Goal: Task Accomplishment & Management: Complete application form

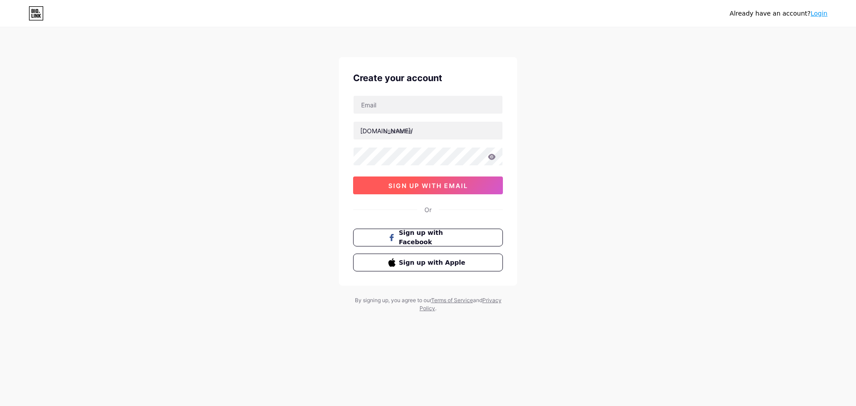
click at [481, 187] on button "sign up with email" at bounding box center [428, 186] width 150 height 18
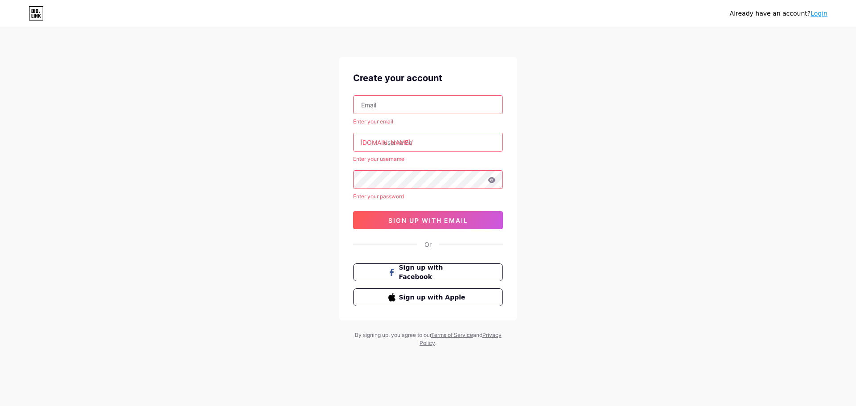
click at [447, 103] on input "text" at bounding box center [427, 105] width 149 height 18
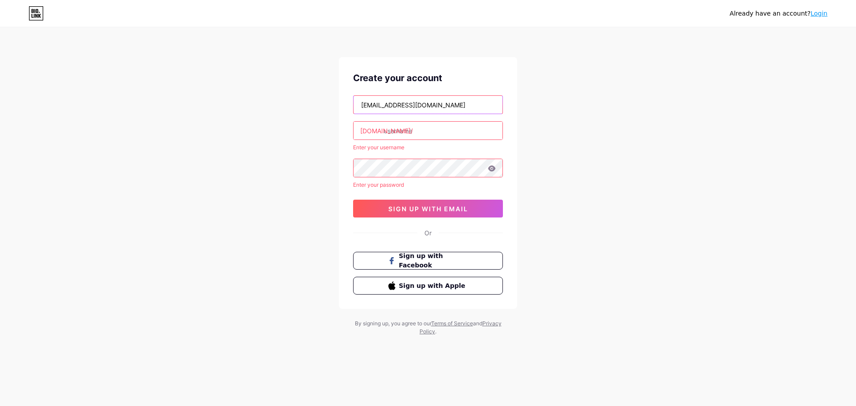
type input "[EMAIL_ADDRESS][DOMAIN_NAME]"
click at [442, 133] on input "text" at bounding box center [427, 131] width 149 height 18
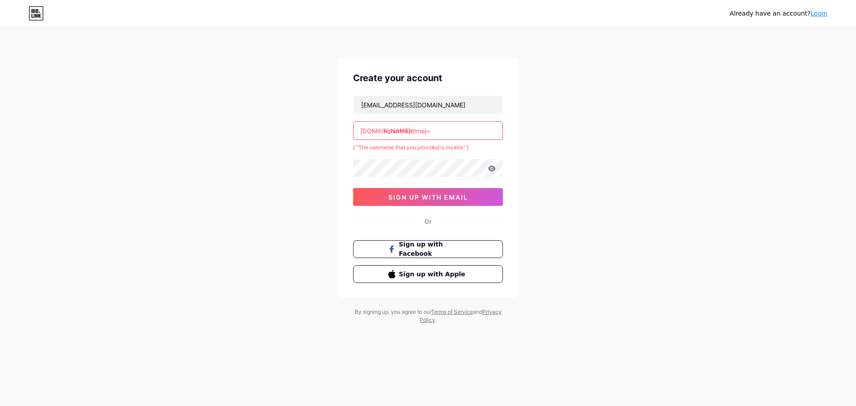
drag, startPoint x: 437, startPoint y: 132, endPoint x: 424, endPoint y: 130, distance: 13.5
click at [424, 130] on input "kimanhandmej=" at bounding box center [427, 131] width 149 height 18
click at [446, 135] on input "kimanhandmej=" at bounding box center [427, 131] width 149 height 18
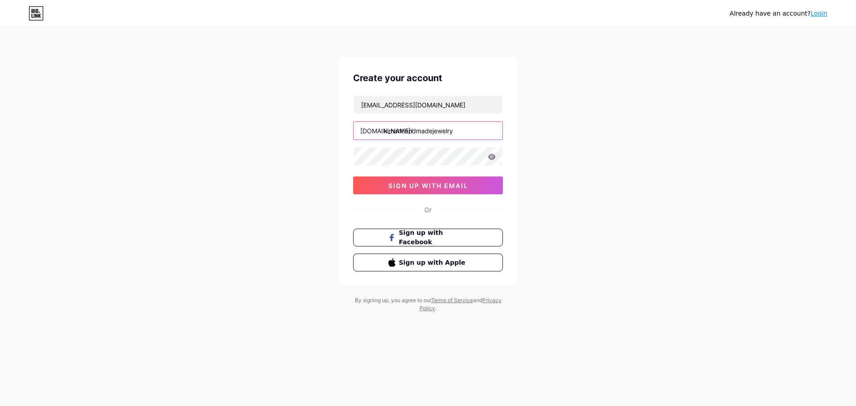
type input "kimanhandmadejewelry"
click at [514, 136] on div "Create your account [EMAIL_ADDRESS][DOMAIN_NAME] [DOMAIN_NAME]/ kimanhandmadeje…" at bounding box center [428, 171] width 178 height 229
click at [333, 152] on div "Already have an account? Login Create your account [EMAIL_ADDRESS][DOMAIN_NAME]…" at bounding box center [428, 170] width 856 height 341
click at [492, 159] on icon at bounding box center [492, 157] width 8 height 6
click at [436, 186] on span "sign up with email" at bounding box center [428, 186] width 80 height 8
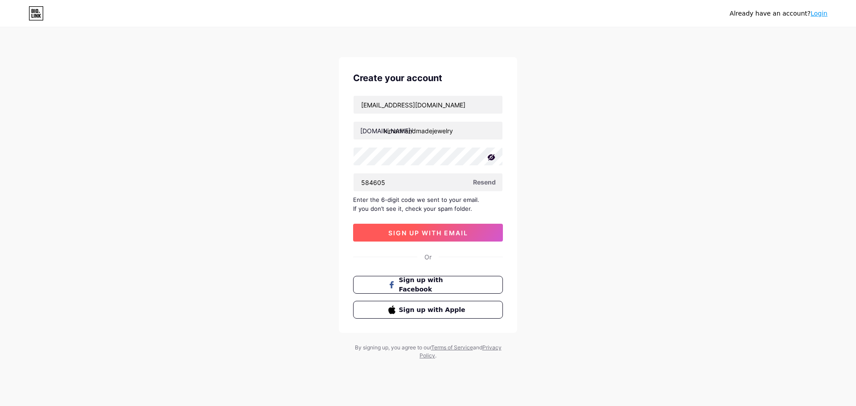
type input "584605"
click at [468, 230] on span "sign up with email" at bounding box center [428, 233] width 80 height 8
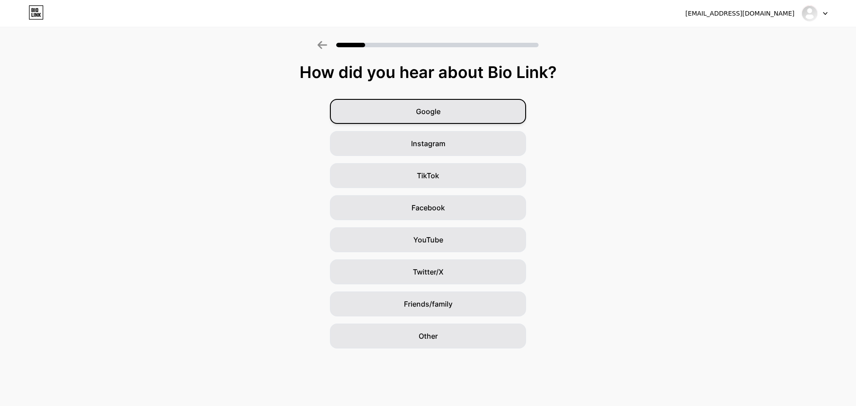
click at [508, 110] on div "Google" at bounding box center [428, 111] width 196 height 25
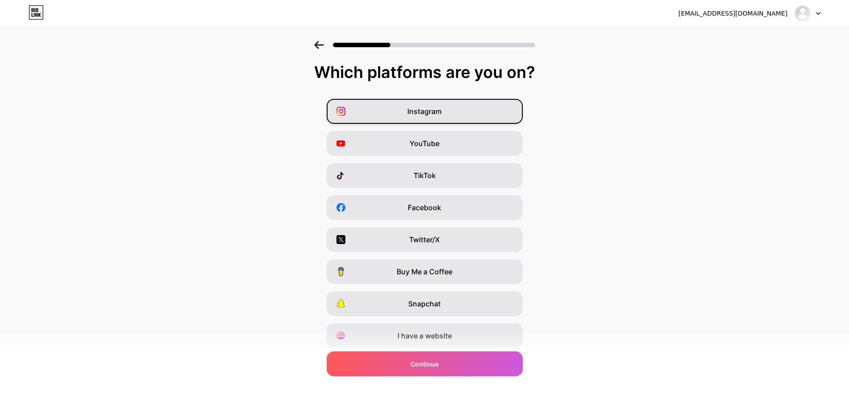
click at [452, 114] on div "Instagram" at bounding box center [425, 111] width 196 height 25
click at [453, 140] on div "YouTube" at bounding box center [425, 143] width 196 height 25
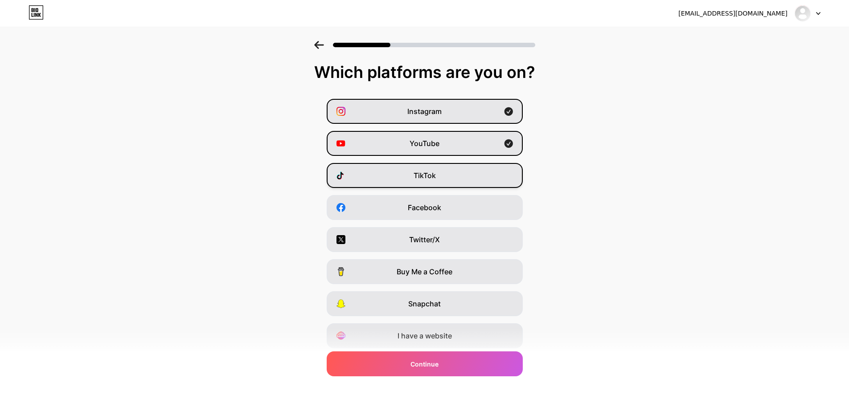
click at [456, 174] on div "TikTok" at bounding box center [425, 175] width 196 height 25
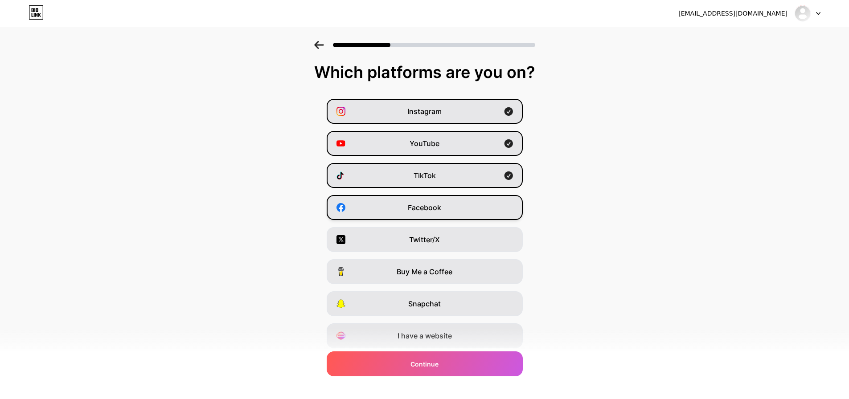
click at [460, 207] on div "Facebook" at bounding box center [425, 207] width 196 height 25
click at [458, 235] on div "Twitter/X" at bounding box center [425, 239] width 196 height 25
click at [459, 232] on div "Twitter/X" at bounding box center [425, 239] width 196 height 25
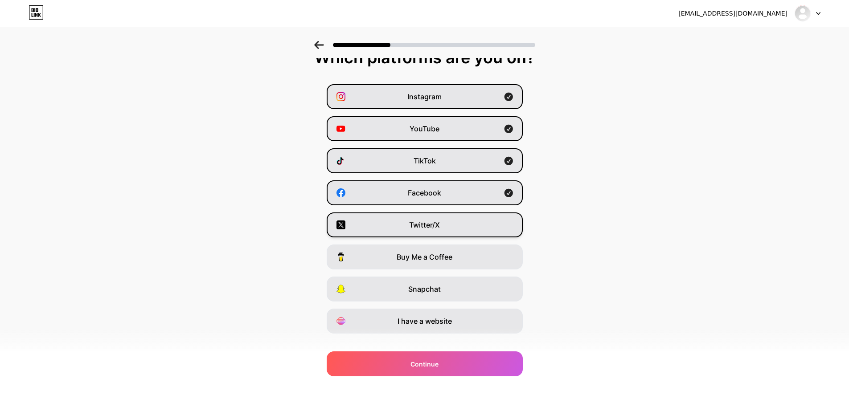
scroll to position [29, 0]
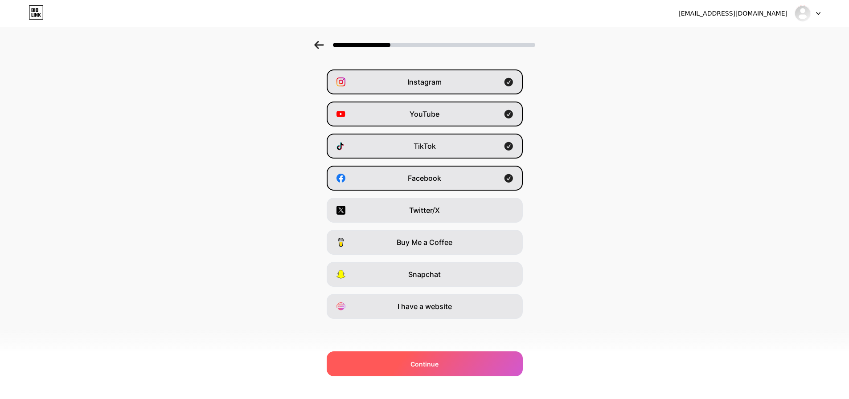
click at [445, 361] on div "Continue" at bounding box center [425, 364] width 196 height 25
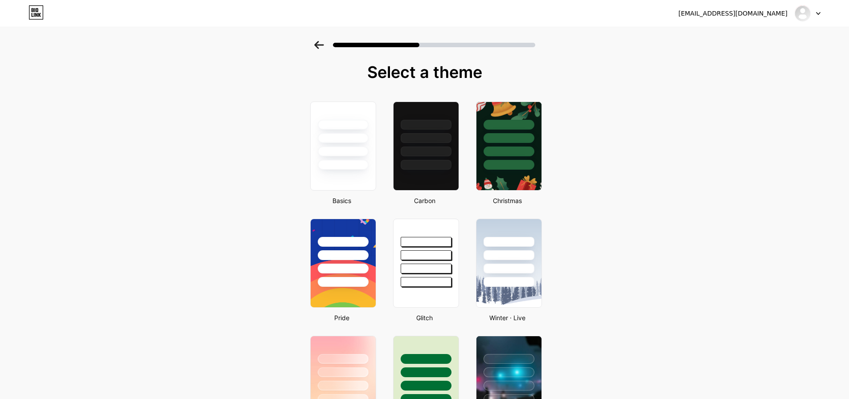
click at [323, 44] on icon at bounding box center [319, 45] width 10 height 8
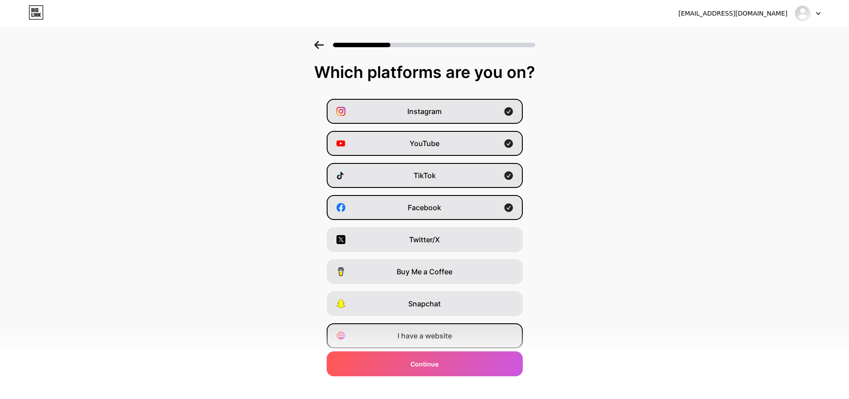
click at [451, 336] on span "I have a website" at bounding box center [425, 336] width 54 height 11
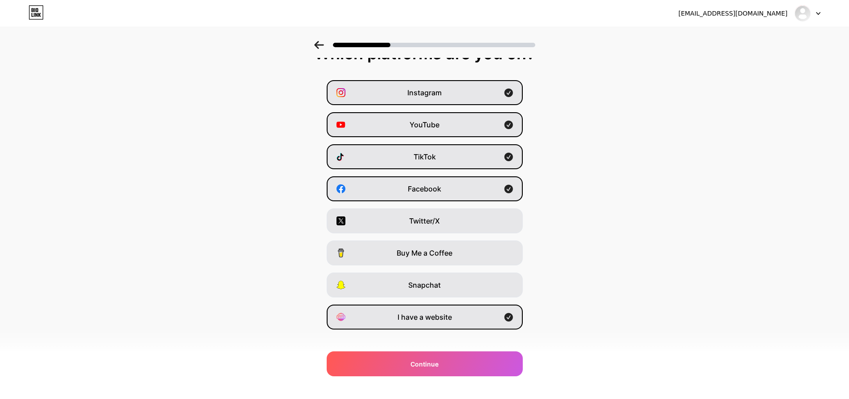
scroll to position [29, 0]
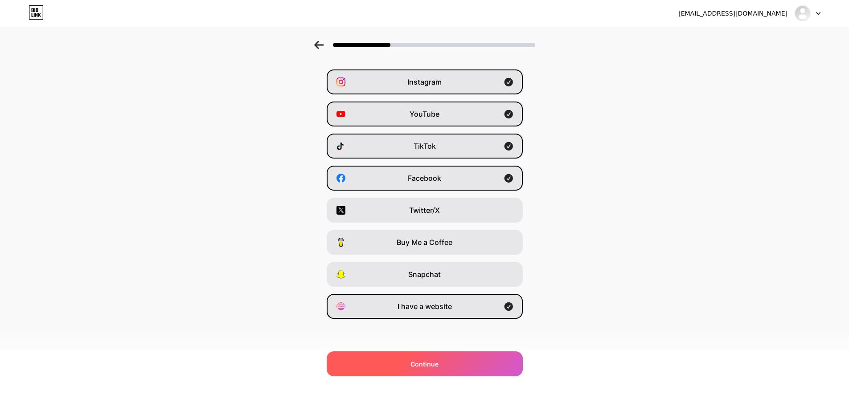
click at [452, 365] on div "Continue" at bounding box center [425, 364] width 196 height 25
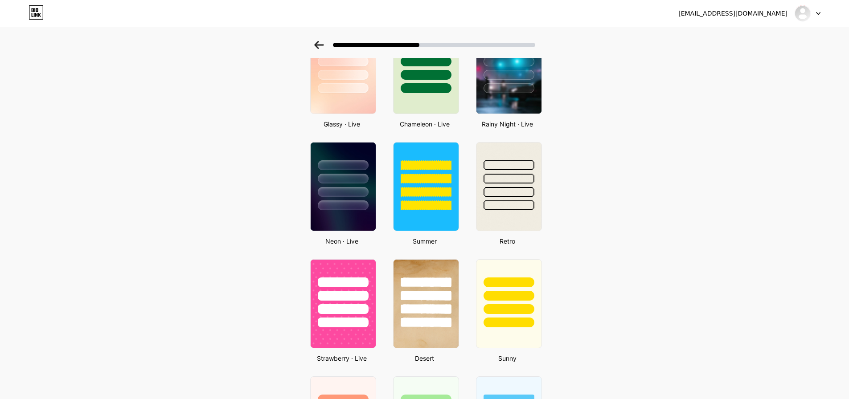
scroll to position [306, 0]
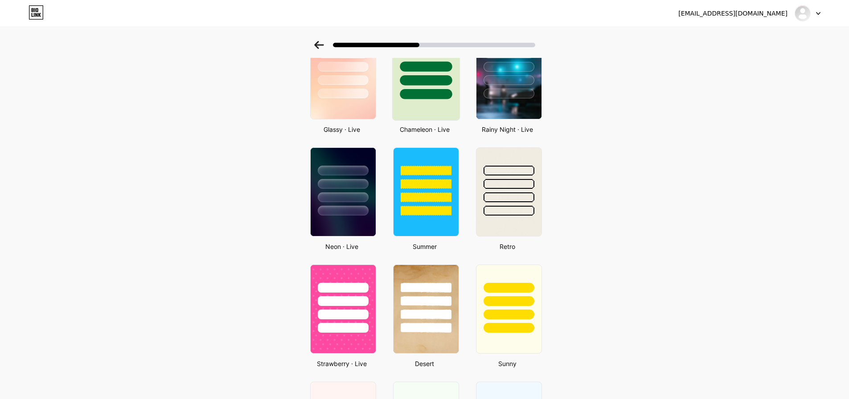
click at [435, 105] on div at bounding box center [426, 75] width 68 height 92
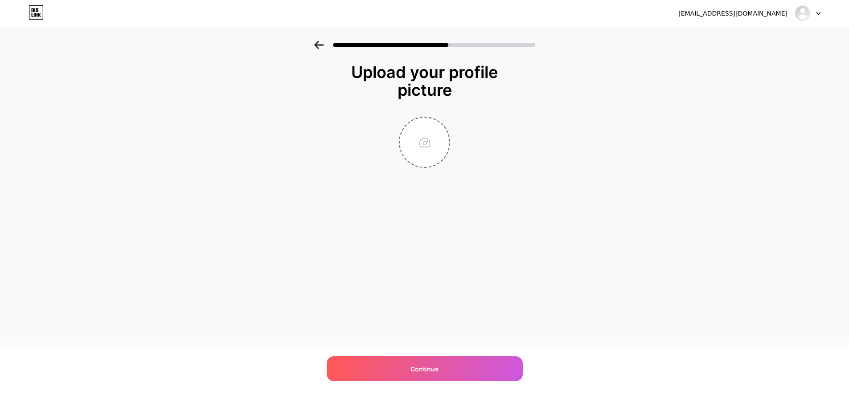
scroll to position [0, 0]
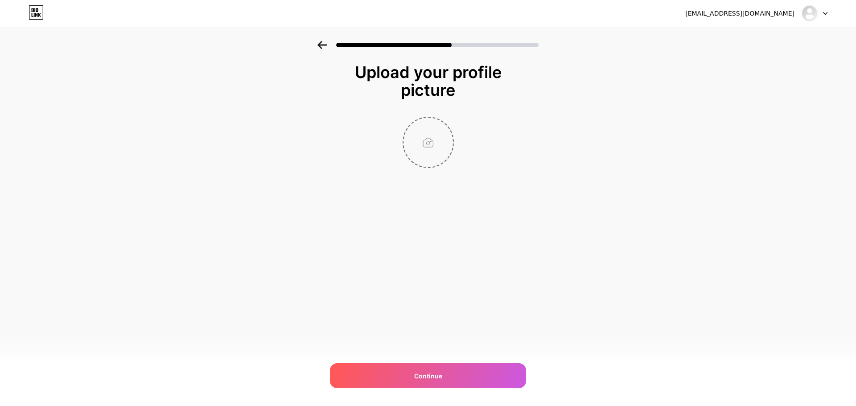
click at [420, 145] on input "file" at bounding box center [427, 142] width 49 height 49
type input "C:\fakepath\1.png"
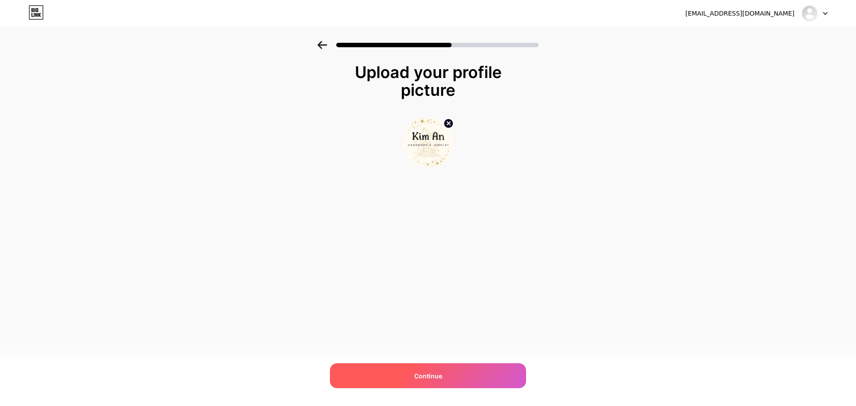
click at [497, 371] on div "Continue" at bounding box center [428, 375] width 196 height 25
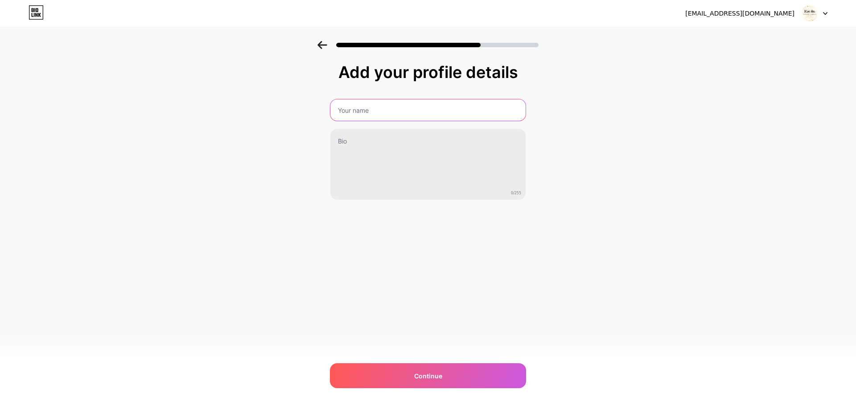
click at [394, 107] on input "text" at bounding box center [427, 109] width 195 height 21
type input "[PERSON_NAME] An Handmade & Jewelry"
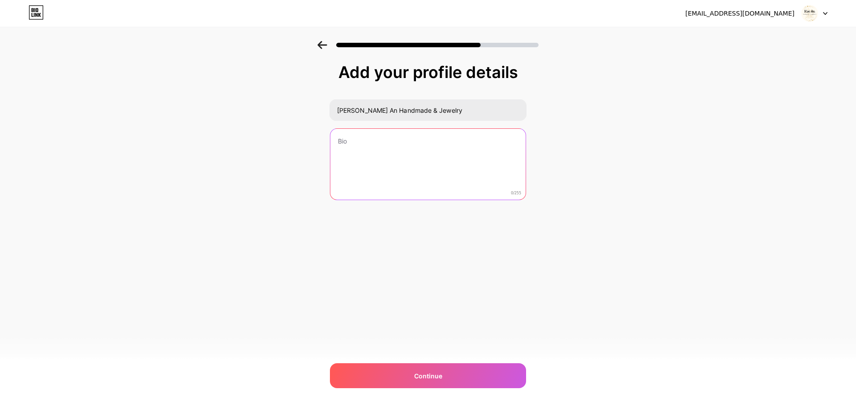
click at [401, 139] on textarea at bounding box center [427, 165] width 195 height 72
paste textarea "Based in HCMC - Online store. Be pretty every day 🦋! Find our shop everywhere: …"
type textarea "Based in HCMC - Online store. Be pretty every day 🦋! Find our shop everywhere: …"
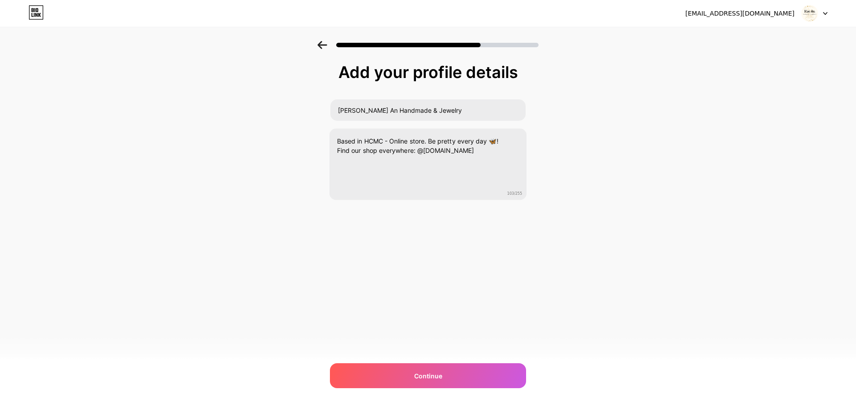
click at [580, 189] on div "Add your profile details [PERSON_NAME] Handmade & Jewelry Based in HCMC - Onlin…" at bounding box center [428, 143] width 856 height 204
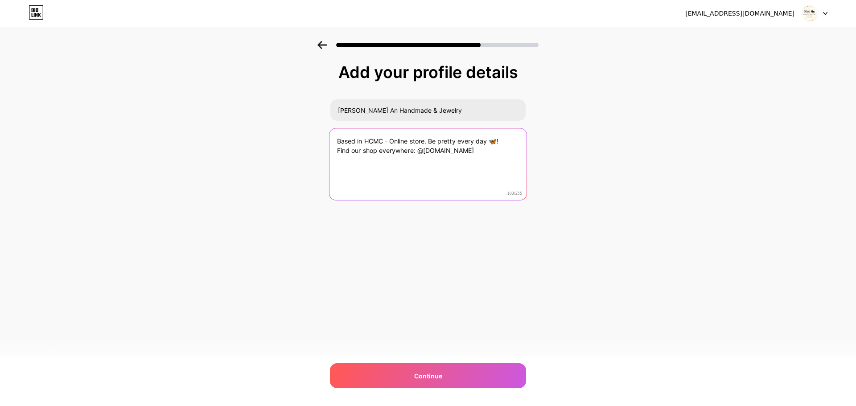
click at [512, 157] on textarea "Based in HCMC - Online store. Be pretty every day 🦋! Find our shop everywhere: …" at bounding box center [427, 164] width 197 height 73
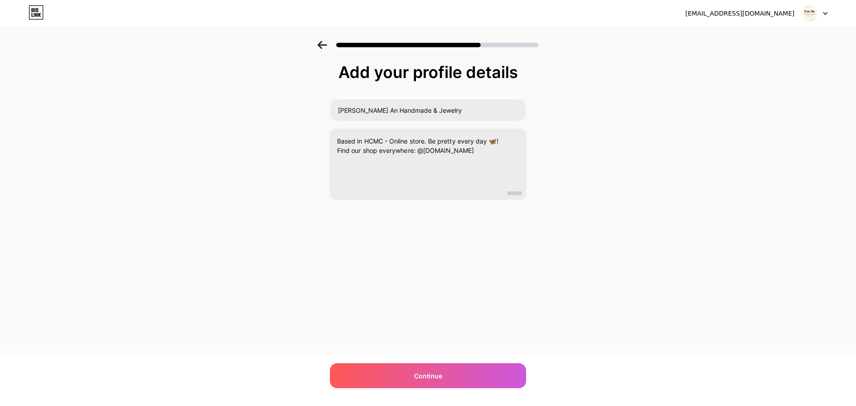
click at [570, 178] on div "Add your profile details [PERSON_NAME] Handmade & Jewelry Based in HCMC - Onlin…" at bounding box center [428, 143] width 856 height 204
click at [464, 383] on div "Continue" at bounding box center [428, 375] width 196 height 25
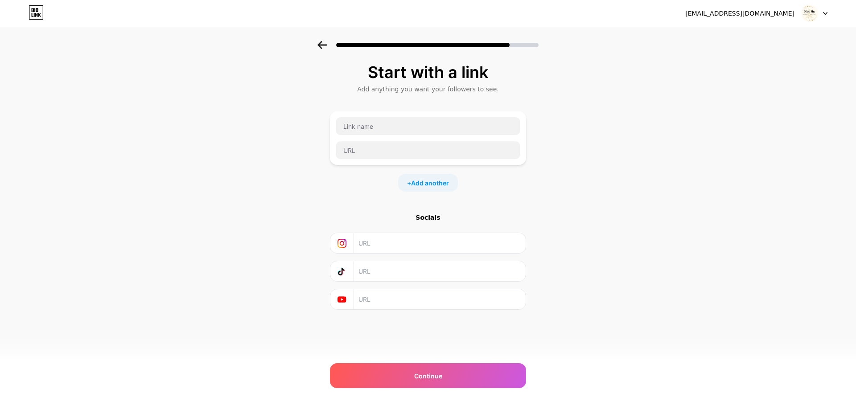
click at [465, 246] on input "text" at bounding box center [439, 243] width 162 height 20
paste input "[URL][DOMAIN_NAME][DOMAIN_NAME]"
type input "[URL][DOMAIN_NAME][DOMAIN_NAME]"
click at [433, 272] on input "text" at bounding box center [439, 271] width 162 height 20
paste input "[DOMAIN_NAME][EMAIL_ADDRESS][DOMAIN_NAME]"
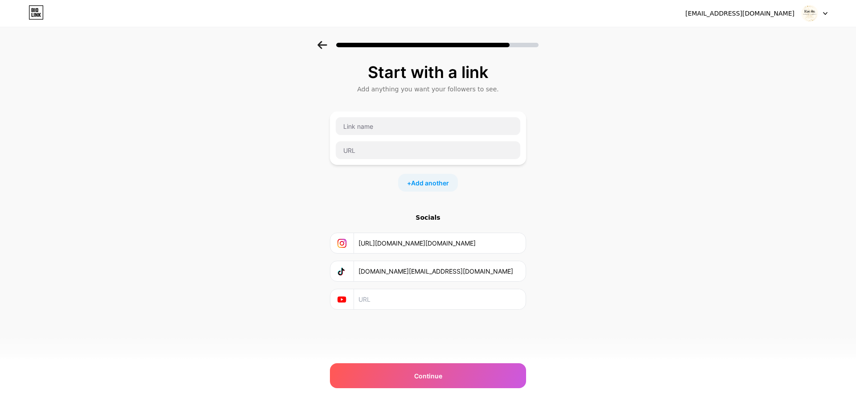
type input "[DOMAIN_NAME][EMAIL_ADDRESS][DOMAIN_NAME]"
paste input "[URL][EMAIL_ADDRESS][DOMAIN_NAME][DOMAIN_NAME]"
type input "[URL][EMAIL_ADDRESS][DOMAIN_NAME][DOMAIN_NAME]"
click at [591, 248] on div "Start with a link Add anything you want your followers to see. + Add another So…" at bounding box center [428, 197] width 856 height 313
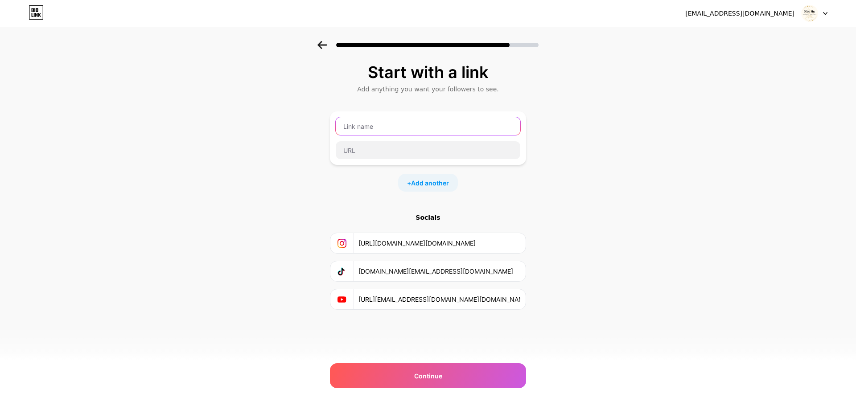
click at [397, 126] on input "text" at bounding box center [428, 126] width 185 height 18
type input "Shopee [GEOGRAPHIC_DATA]"
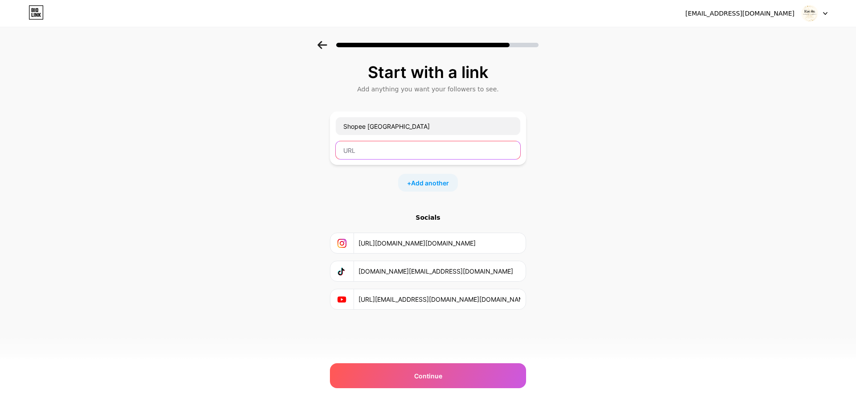
click at [420, 145] on input "text" at bounding box center [428, 150] width 185 height 18
paste input "[URL][DOMAIN_NAME][DOMAIN_NAME]"
type input "[URL][DOMAIN_NAME][DOMAIN_NAME]"
click at [637, 164] on div "Start with a link Add anything you want your followers to see. Shopee [GEOGRAPH…" at bounding box center [428, 197] width 856 height 313
click at [441, 185] on span "Add another" at bounding box center [430, 182] width 38 height 9
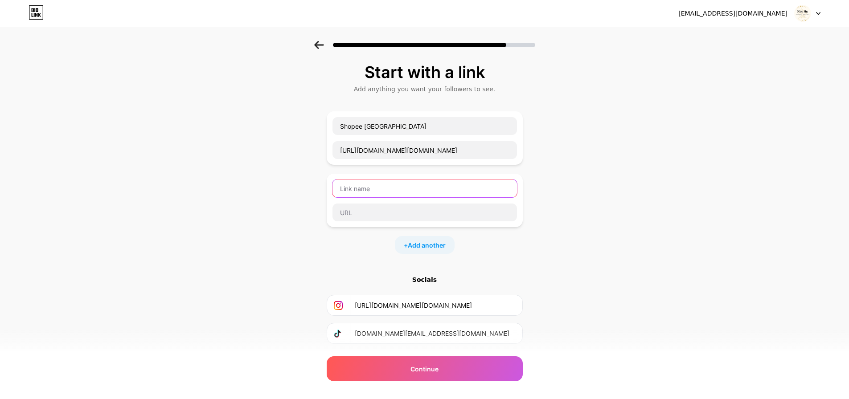
click at [418, 187] on input "text" at bounding box center [425, 189] width 185 height 18
type input "Shopee Phillipines"
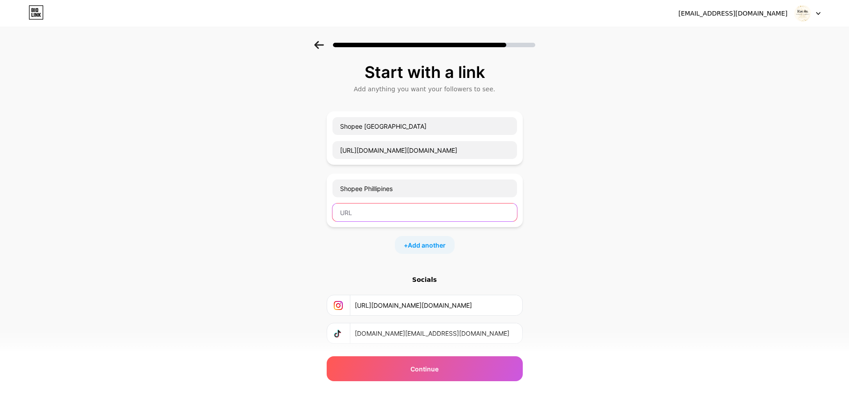
click at [397, 215] on input "text" at bounding box center [425, 213] width 185 height 18
paste input "[URL][DOMAIN_NAME][DOMAIN_NAME]"
type input "[URL][DOMAIN_NAME][DOMAIN_NAME]"
click at [586, 201] on div "Start with a link Add anything you want your followers to see. Shopee Malaysia …" at bounding box center [424, 229] width 849 height 376
click at [658, 250] on div "Start with a link Add anything you want your followers to see. Shopee Malaysia …" at bounding box center [424, 229] width 849 height 376
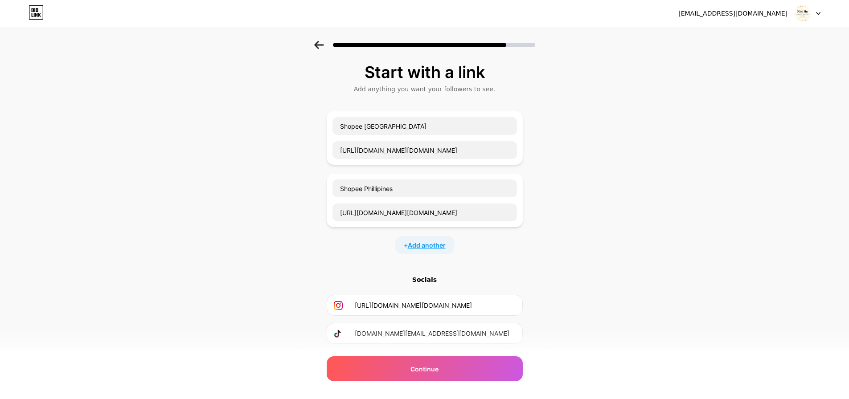
click at [446, 248] on span "Add another" at bounding box center [427, 245] width 38 height 9
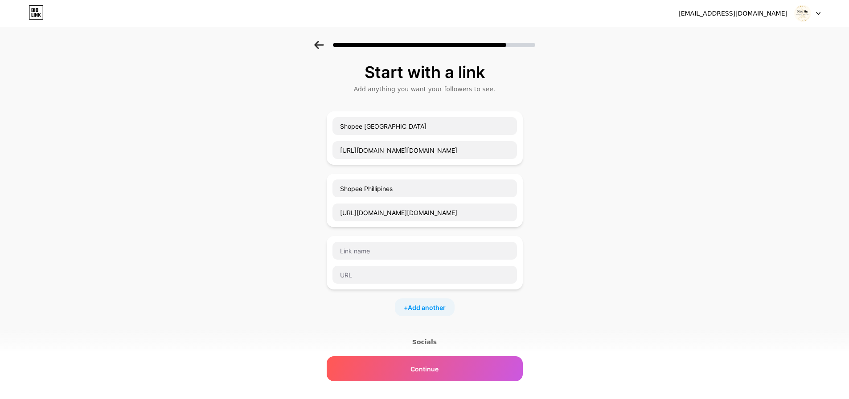
drag, startPoint x: 525, startPoint y: 252, endPoint x: 526, endPoint y: 241, distance: 11.7
click at [526, 241] on div "Start with a link Add anything you want your followers to see. Shopee Malaysia …" at bounding box center [424, 260] width 849 height 438
click at [438, 257] on input "text" at bounding box center [425, 251] width 185 height 18
type input "Shopee [GEOGRAPHIC_DATA]"
click at [417, 285] on div "Shopee [GEOGRAPHIC_DATA]" at bounding box center [425, 262] width 196 height 53
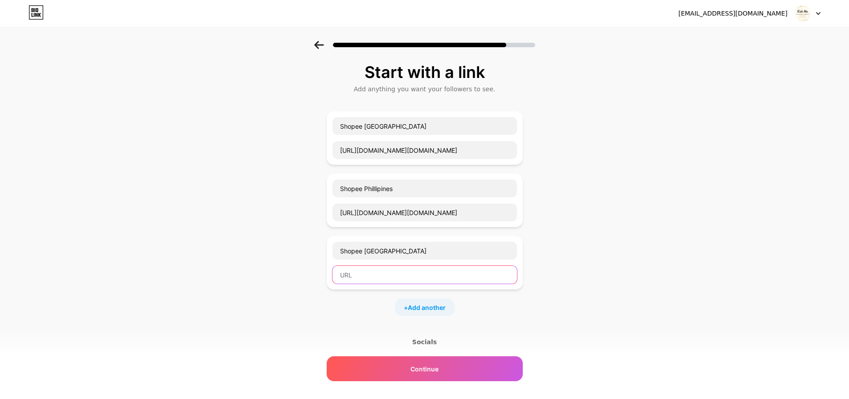
click at [384, 277] on input "text" at bounding box center [425, 275] width 185 height 18
paste input "[URL][DOMAIN_NAME][DOMAIN_NAME]"
type input "[URL][DOMAIN_NAME][DOMAIN_NAME]"
click at [596, 242] on div "Start with a link Add anything you want your followers to see. Shopee [GEOGRAPH…" at bounding box center [424, 260] width 849 height 438
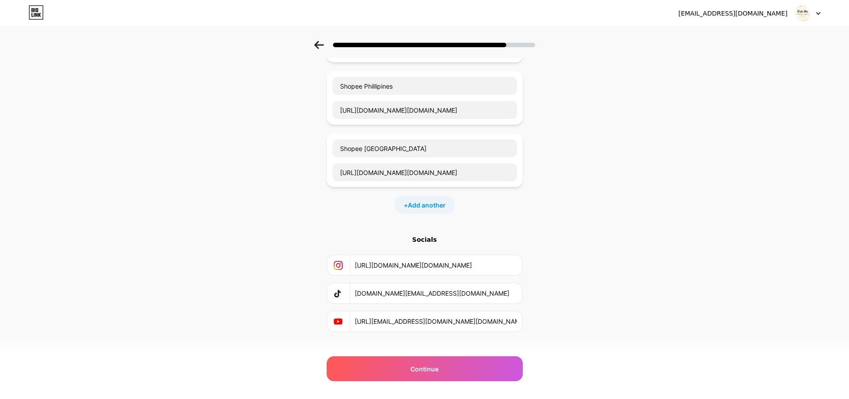
scroll to position [115, 0]
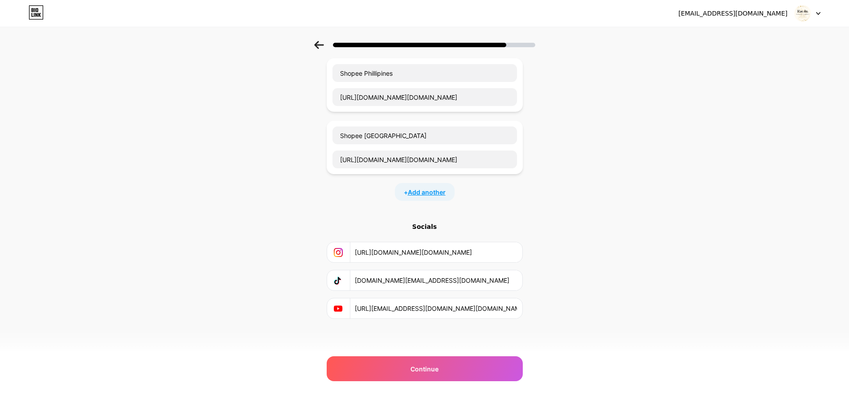
click at [424, 191] on span "Add another" at bounding box center [427, 192] width 38 height 9
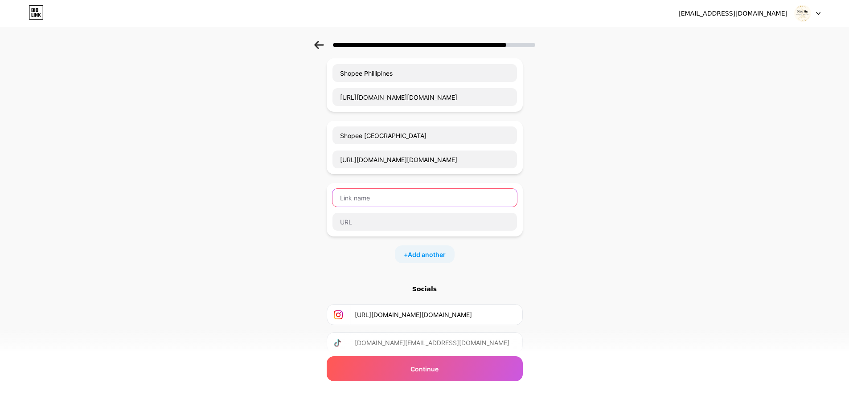
click at [419, 201] on input "text" at bounding box center [425, 198] width 185 height 18
type input "Thread"
click at [416, 231] on div at bounding box center [424, 222] width 185 height 19
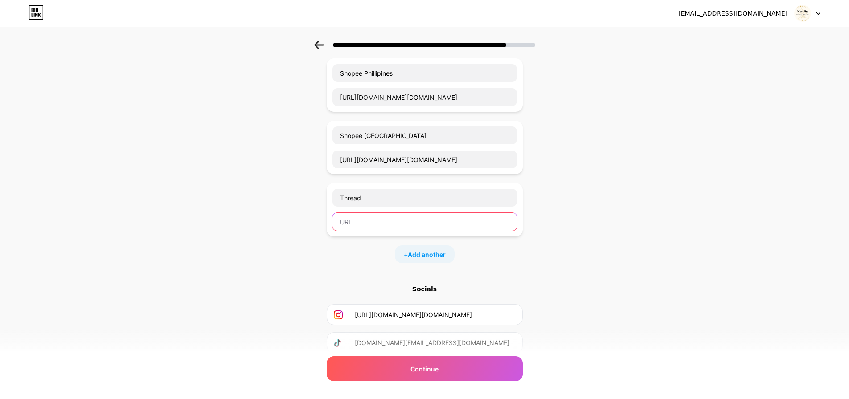
click at [415, 230] on input "text" at bounding box center [425, 222] width 185 height 18
paste input "[URL][EMAIL_ADDRESS][DOMAIN_NAME][DOMAIN_NAME]"
type input "[URL][EMAIL_ADDRESS][DOMAIN_NAME][DOMAIN_NAME]"
click at [585, 243] on div "Start with a link Add anything you want your followers to see. Shopee [GEOGRAPH…" at bounding box center [424, 176] width 849 height 501
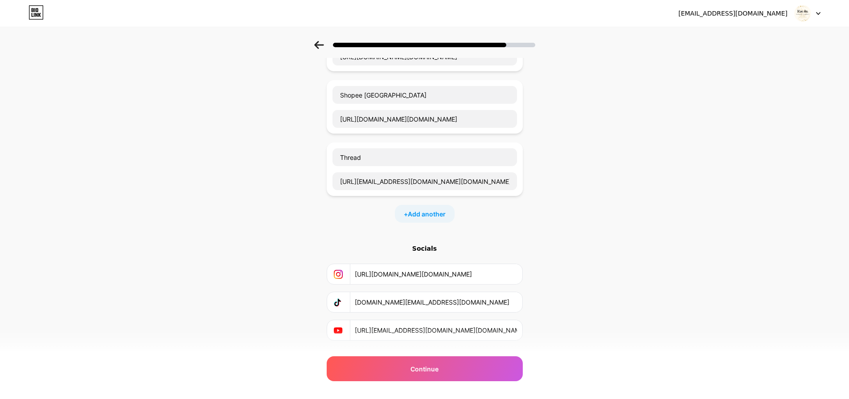
scroll to position [178, 0]
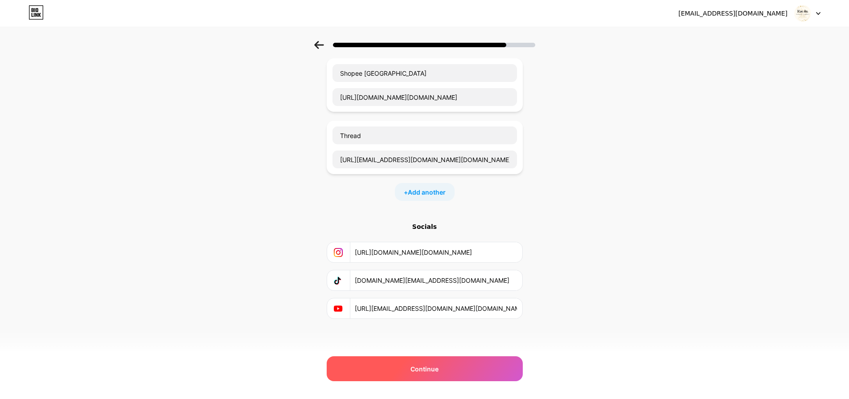
click at [475, 360] on div "Continue" at bounding box center [425, 369] width 196 height 25
click at [484, 373] on div "Continue" at bounding box center [425, 369] width 196 height 25
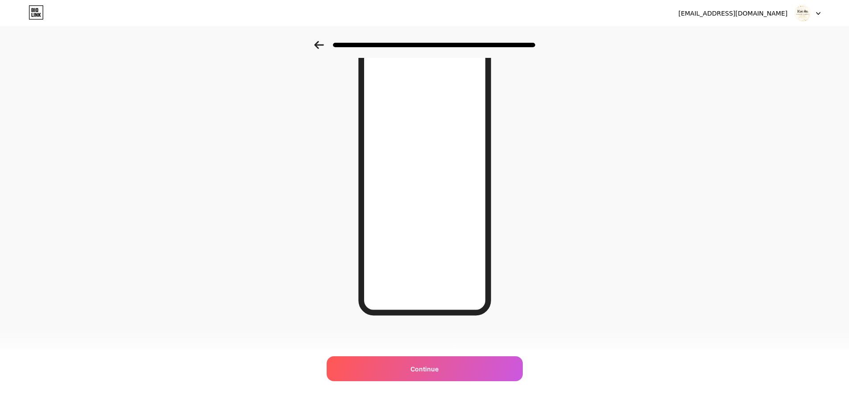
scroll to position [49, 0]
click at [436, 373] on span "Continue" at bounding box center [425, 369] width 28 height 9
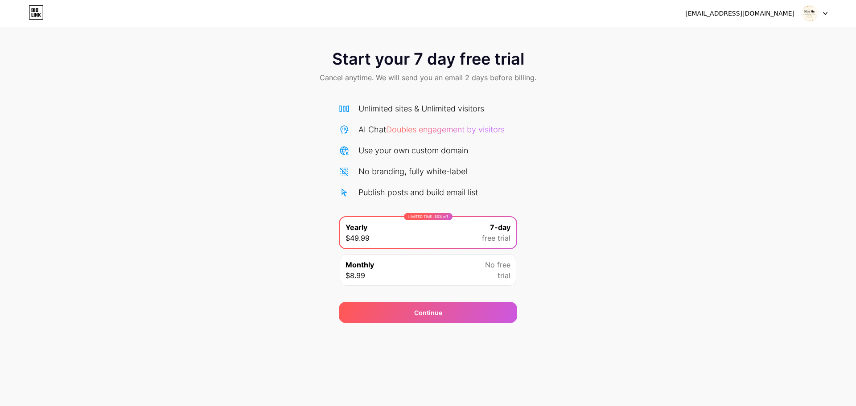
click at [332, 201] on div "Start your 7 day free trial Cancel anytime. We will send you an email 2 days be…" at bounding box center [428, 182] width 856 height 282
click at [313, 259] on div "Start your 7 day free trial Cancel anytime. We will send you an email 2 days be…" at bounding box center [428, 182] width 856 height 282
click at [376, 277] on div "Monthly $8.99 No free trial" at bounding box center [428, 270] width 177 height 31
click at [423, 243] on div "LIMITED TIME : 50% off Yearly $49.99 7-day free trial" at bounding box center [428, 232] width 177 height 31
click at [405, 308] on div "Continue" at bounding box center [428, 312] width 178 height 21
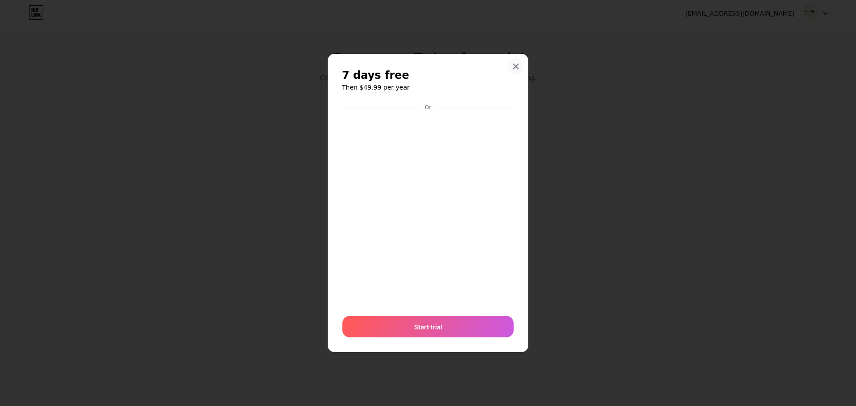
click at [519, 66] on icon at bounding box center [515, 66] width 7 height 7
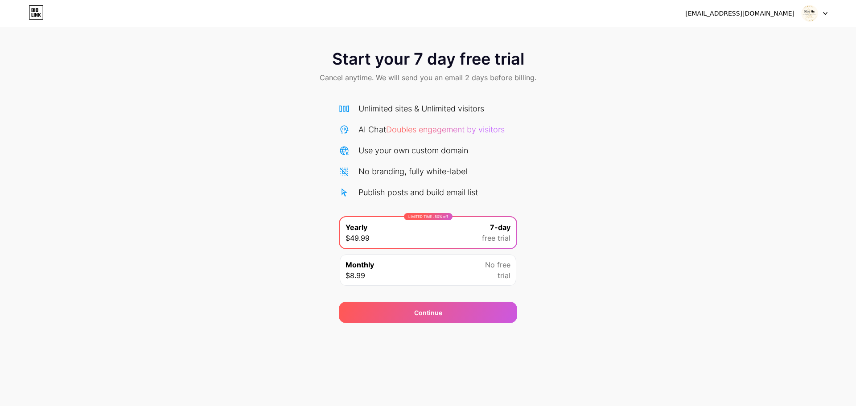
click at [793, 9] on div "[EMAIL_ADDRESS][DOMAIN_NAME]" at bounding box center [739, 13] width 109 height 9
click at [785, 16] on div "[EMAIL_ADDRESS][DOMAIN_NAME]" at bounding box center [739, 13] width 109 height 9
click at [807, 11] on img at bounding box center [809, 13] width 17 height 17
click at [583, 139] on div "Start your 7 day free trial Cancel anytime. We will send you an email 2 days be…" at bounding box center [428, 182] width 856 height 282
drag, startPoint x: 731, startPoint y: 22, endPoint x: 737, endPoint y: 21, distance: 6.8
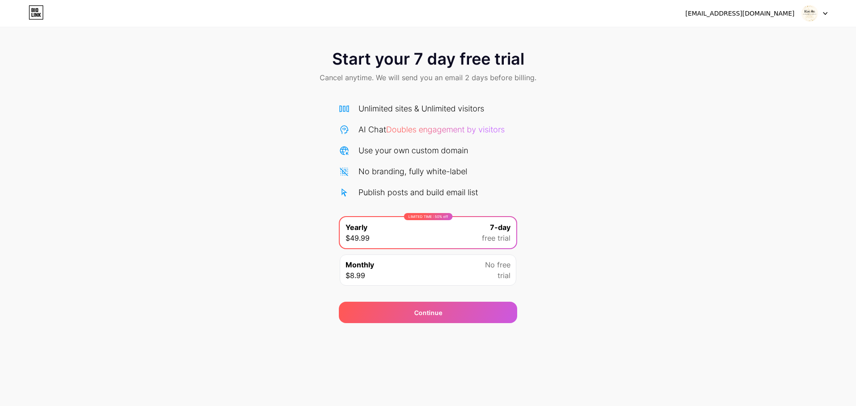
click at [731, 22] on div "[EMAIL_ADDRESS][DOMAIN_NAME] Logout" at bounding box center [428, 13] width 856 height 27
click at [805, 14] on img at bounding box center [809, 13] width 17 height 17
click at [641, 103] on div "Start your 7 day free trial Cancel anytime. We will send you an email 2 days be…" at bounding box center [428, 182] width 856 height 282
click at [762, 12] on div "[EMAIL_ADDRESS][DOMAIN_NAME]" at bounding box center [739, 13] width 109 height 9
click at [816, 14] on img at bounding box center [809, 13] width 17 height 17
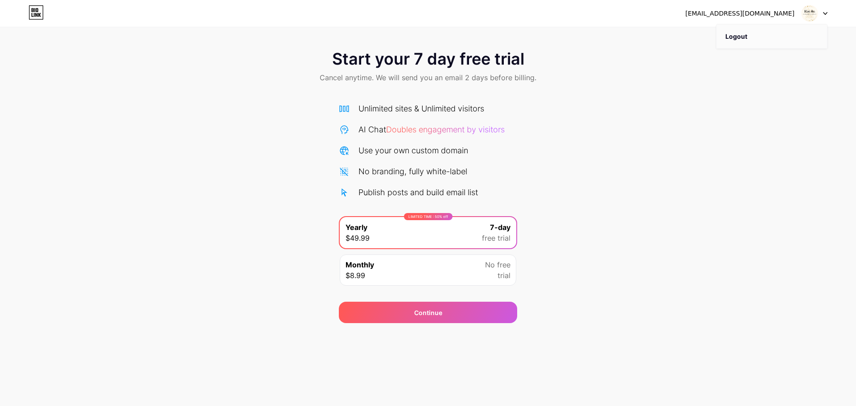
click at [794, 41] on li "Logout" at bounding box center [771, 37] width 111 height 24
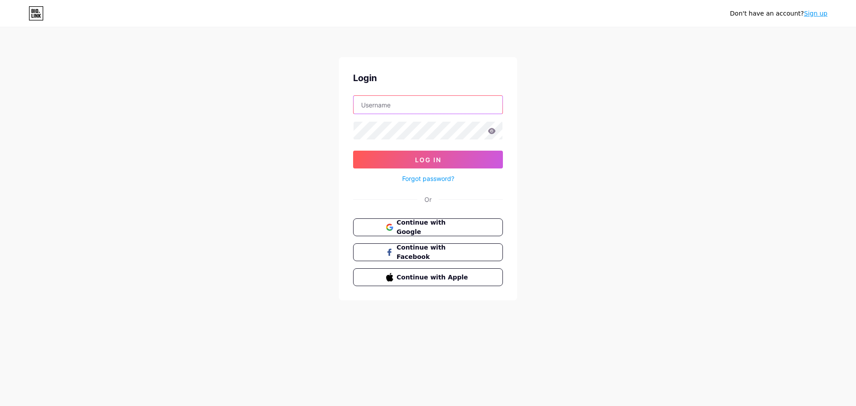
type input "[EMAIL_ADDRESS][DOMAIN_NAME]"
click at [472, 165] on button "Log In" at bounding box center [428, 160] width 150 height 18
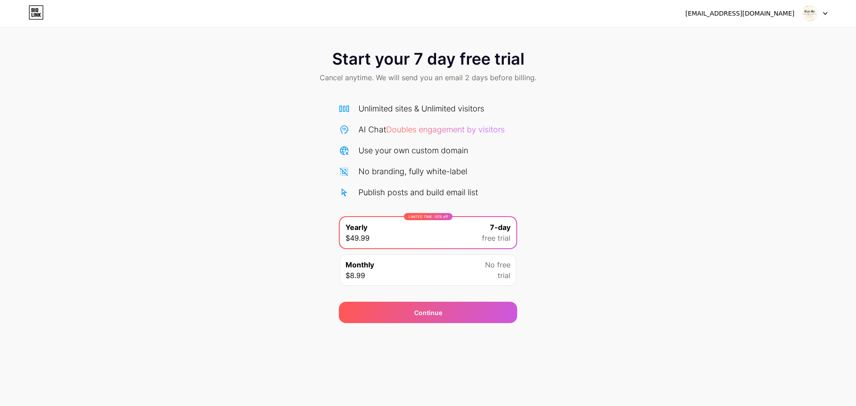
click at [771, 17] on div "[EMAIL_ADDRESS][DOMAIN_NAME]" at bounding box center [739, 13] width 109 height 9
click at [822, 14] on div at bounding box center [814, 13] width 26 height 16
click at [766, 40] on li "Logout" at bounding box center [771, 37] width 111 height 24
